Goal: Task Accomplishment & Management: Manage account settings

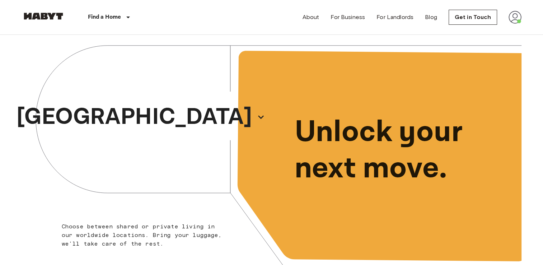
click at [515, 15] on img at bounding box center [514, 17] width 13 height 13
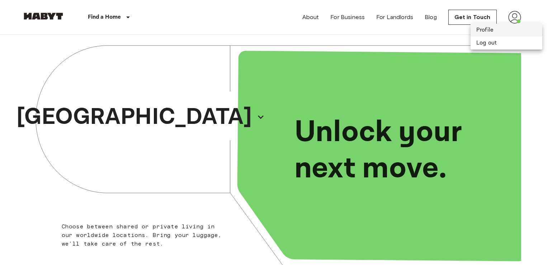
click at [481, 28] on li "Profile" at bounding box center [507, 30] width 72 height 13
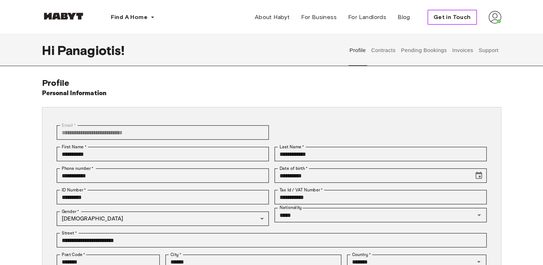
click at [438, 18] on span "Get in Touch" at bounding box center [451, 17] width 37 height 9
